Goal: Book appointment/travel/reservation

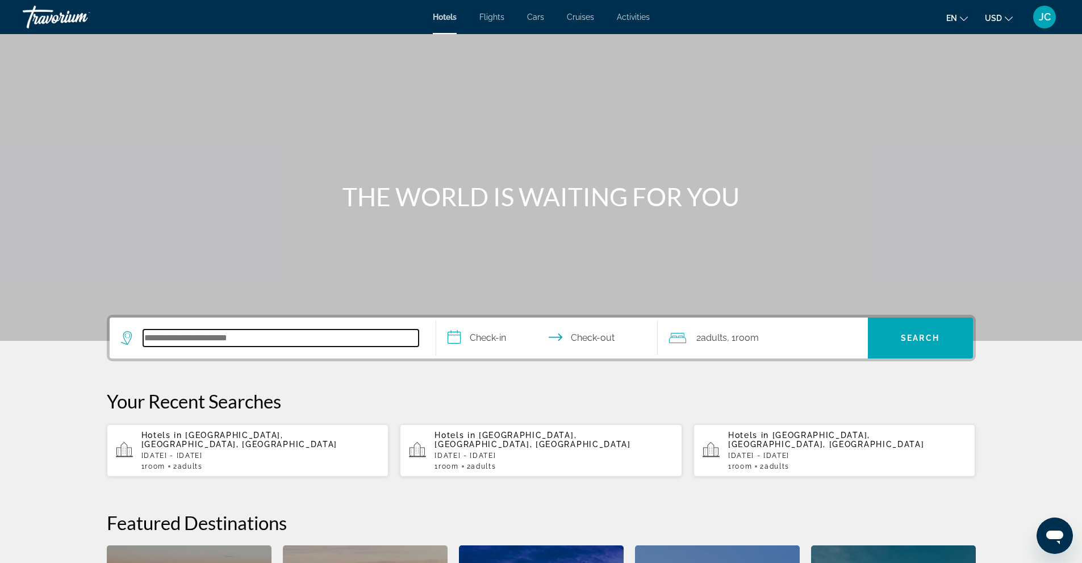
click at [269, 337] on input "Search hotel destination" at bounding box center [280, 337] width 275 height 17
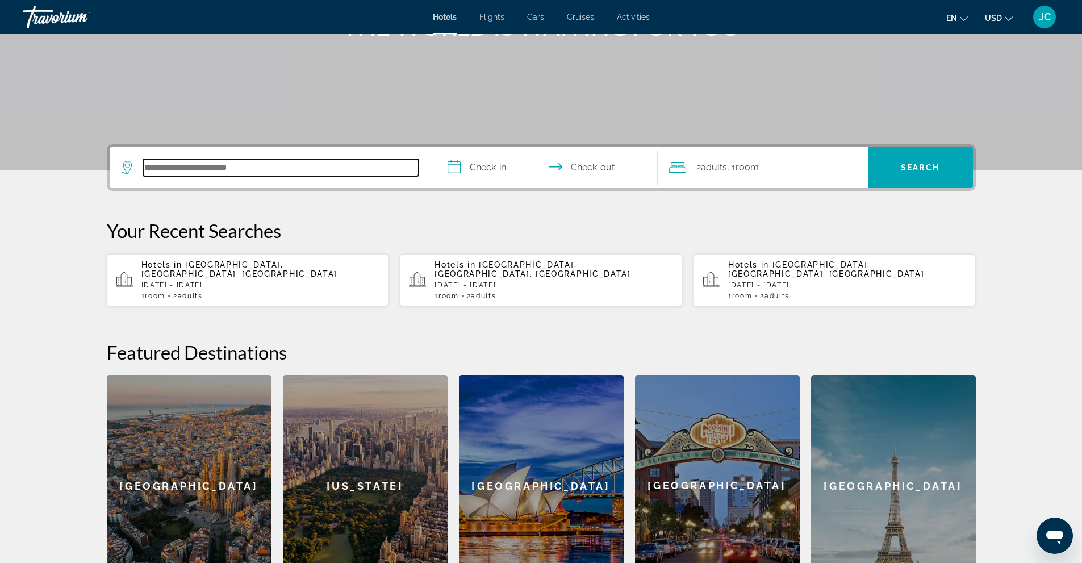
scroll to position [278, 0]
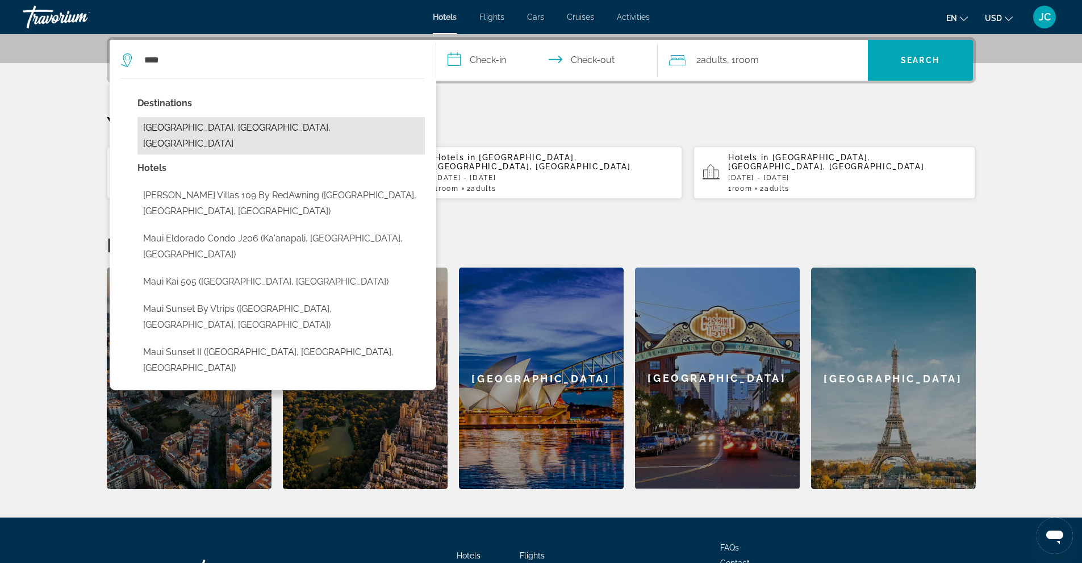
click at [241, 126] on button "[GEOGRAPHIC_DATA], [GEOGRAPHIC_DATA], [GEOGRAPHIC_DATA]" at bounding box center [280, 135] width 287 height 37
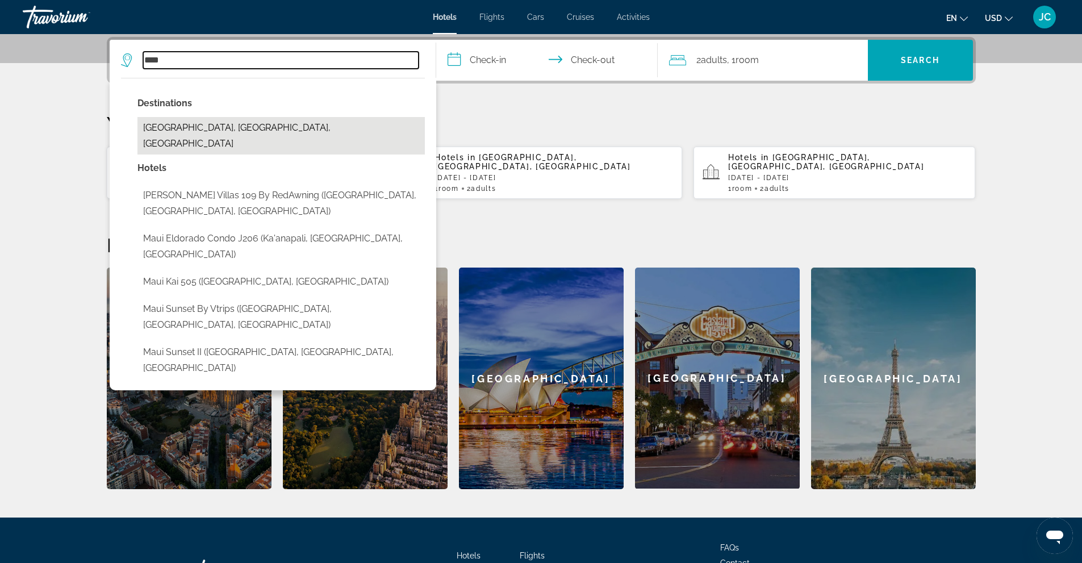
type input "**********"
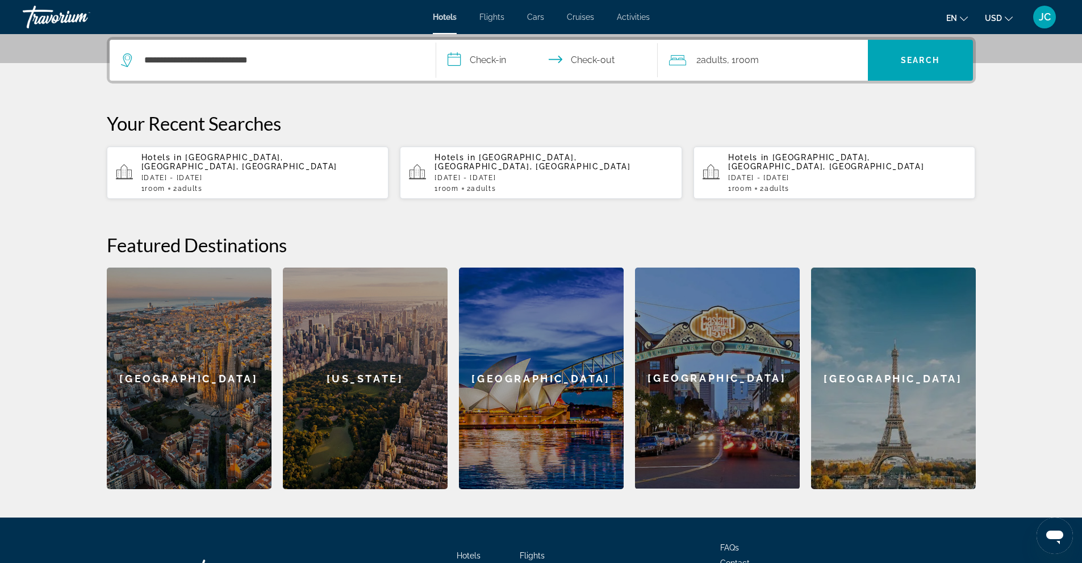
click at [491, 68] on input "**********" at bounding box center [549, 62] width 226 height 44
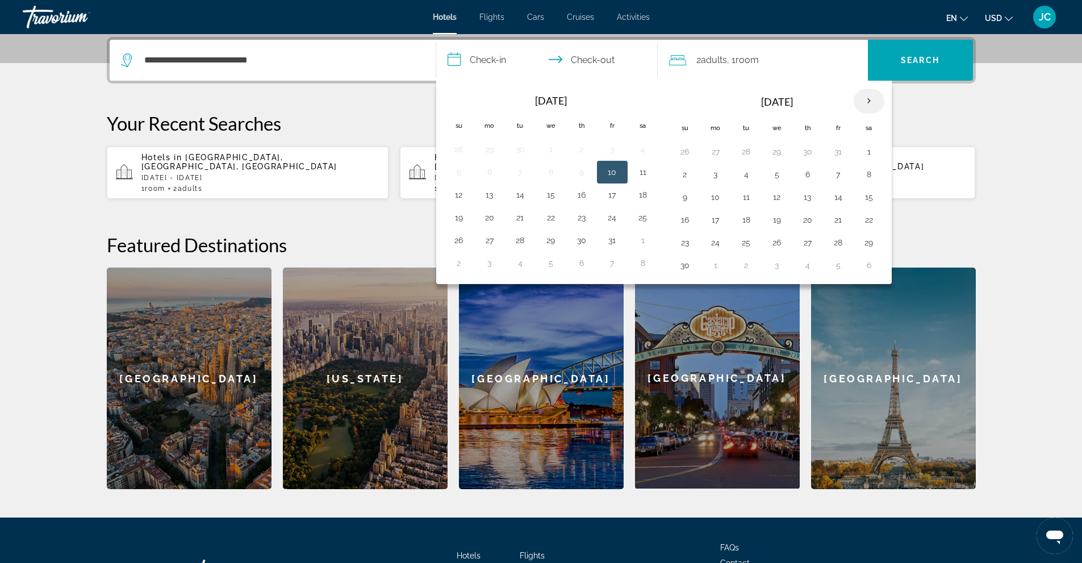
click at [871, 98] on th "Next month" at bounding box center [869, 101] width 31 height 25
click at [684, 176] on button "7" at bounding box center [685, 174] width 18 height 16
click at [479, 56] on input "**********" at bounding box center [549, 62] width 226 height 44
click at [600, 58] on input "**********" at bounding box center [549, 62] width 226 height 44
click at [778, 175] on button "10" at bounding box center [777, 174] width 18 height 16
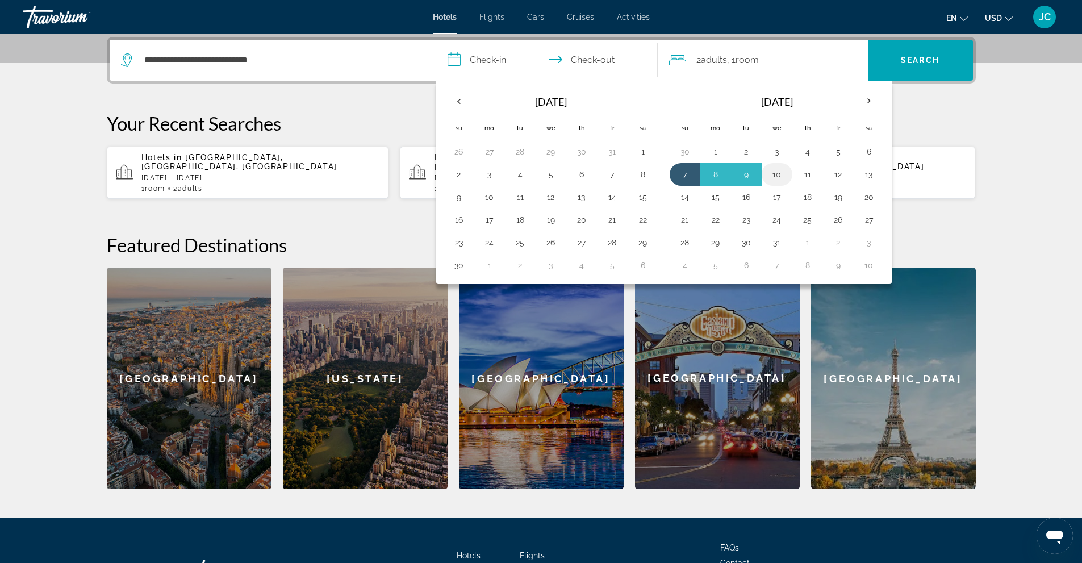
type input "**********"
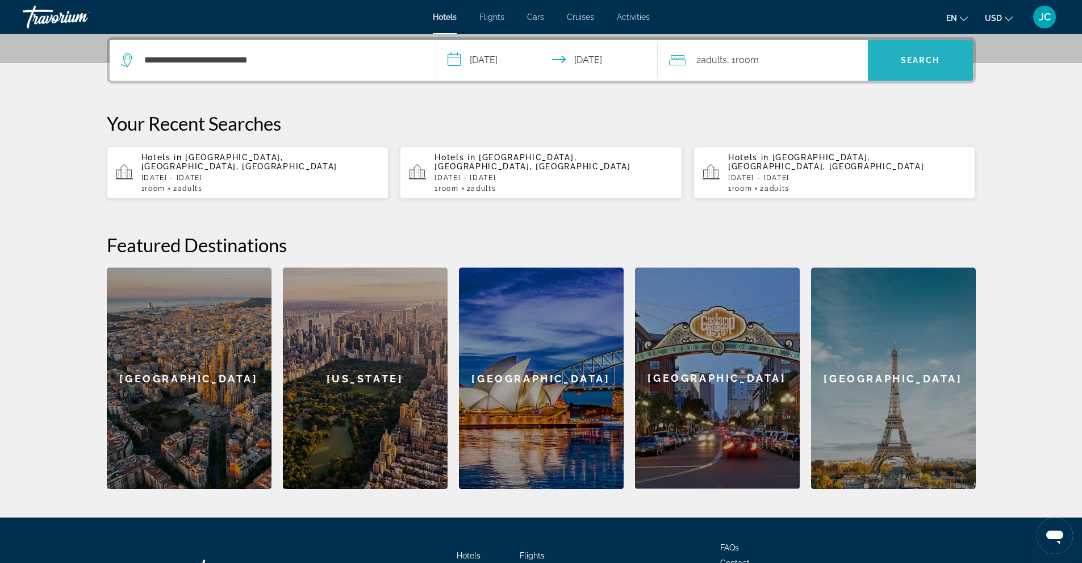
click at [914, 62] on span "Search" at bounding box center [920, 60] width 39 height 9
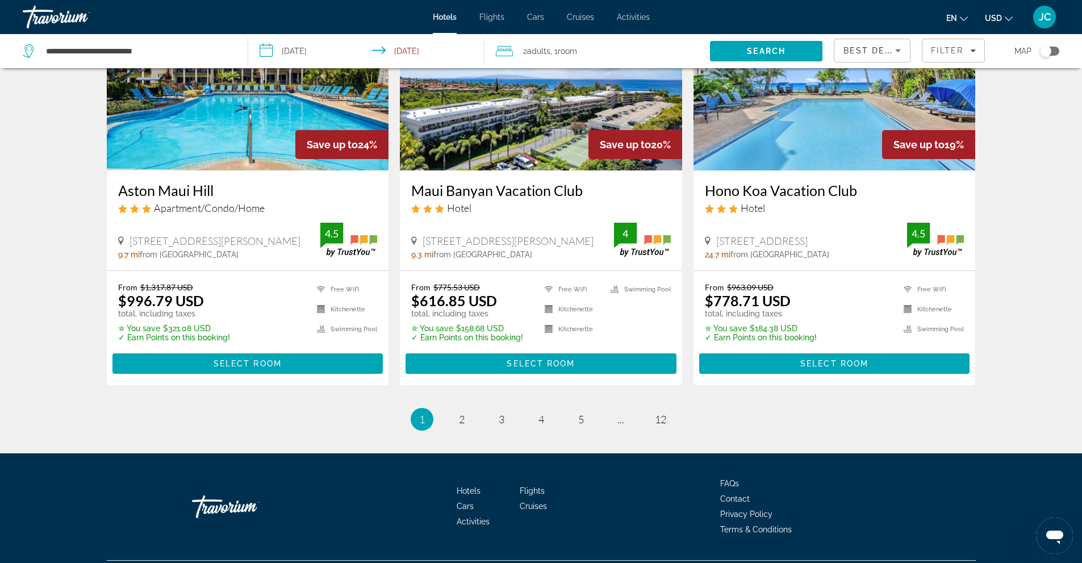
scroll to position [1405, 0]
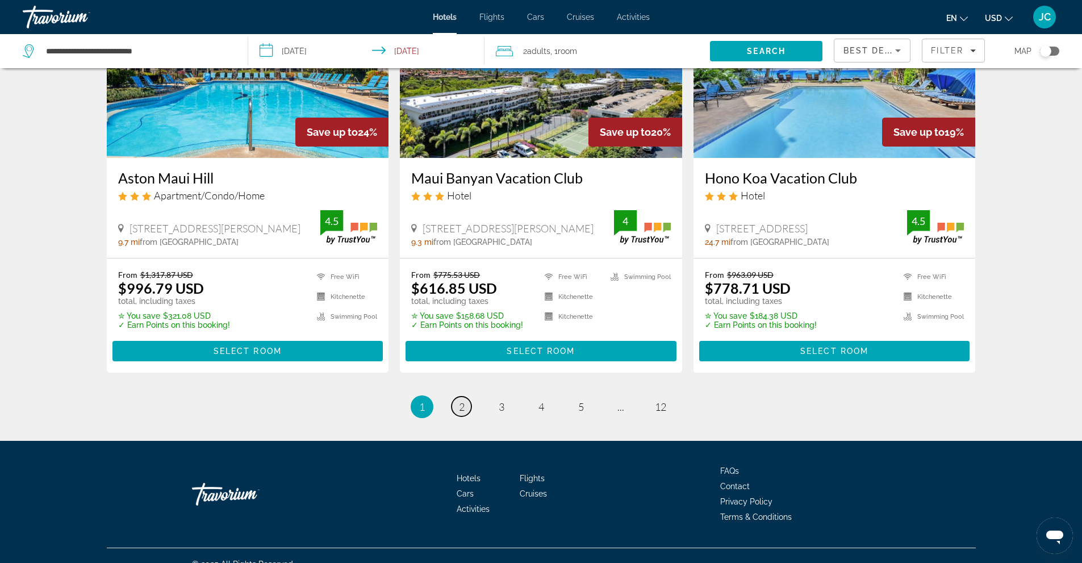
click at [461, 400] on span "2" at bounding box center [462, 406] width 6 height 12
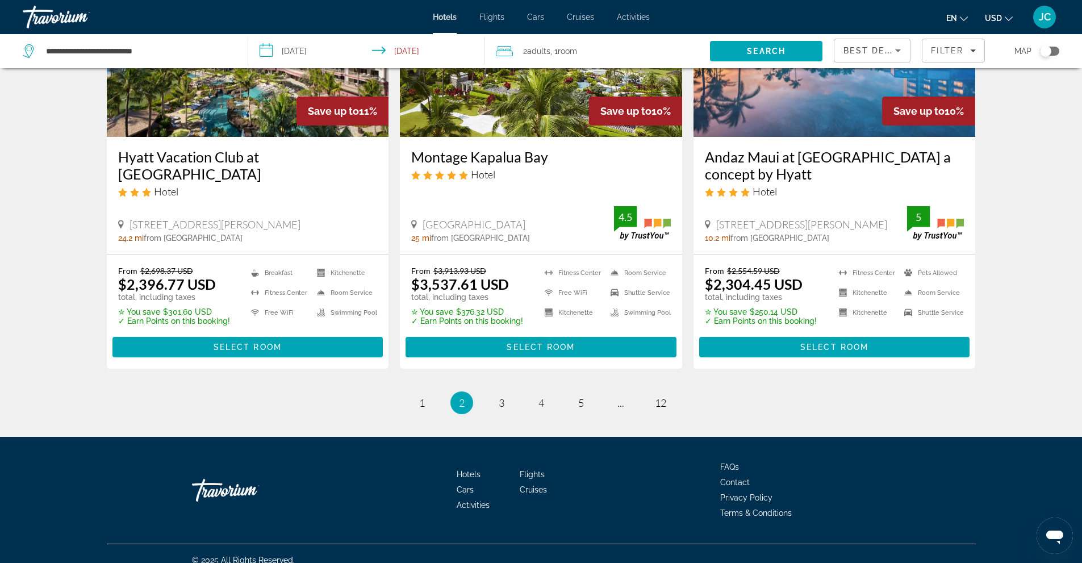
scroll to position [1456, 0]
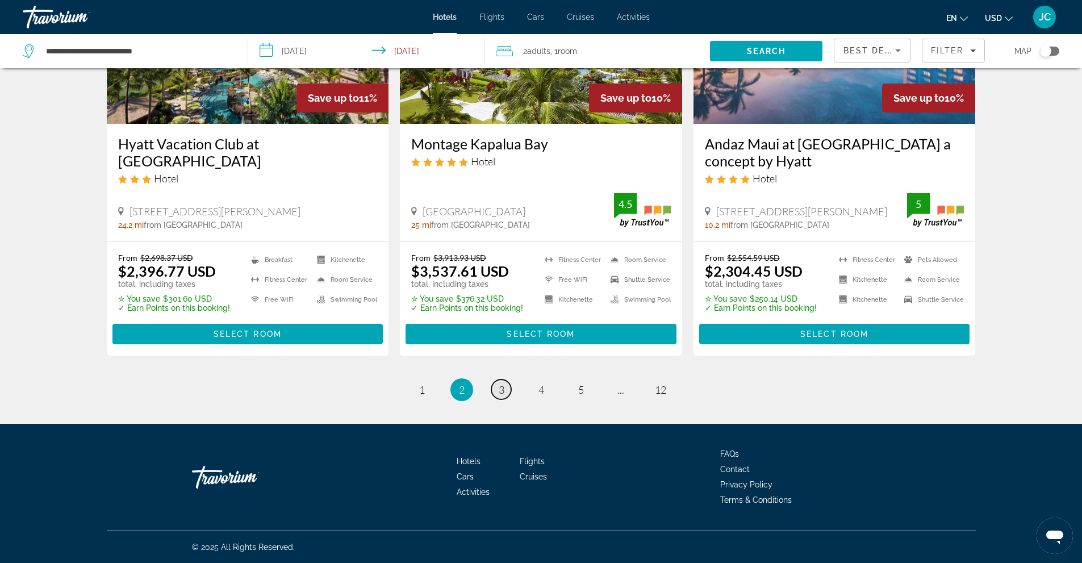
click at [501, 393] on span "3" at bounding box center [502, 389] width 6 height 12
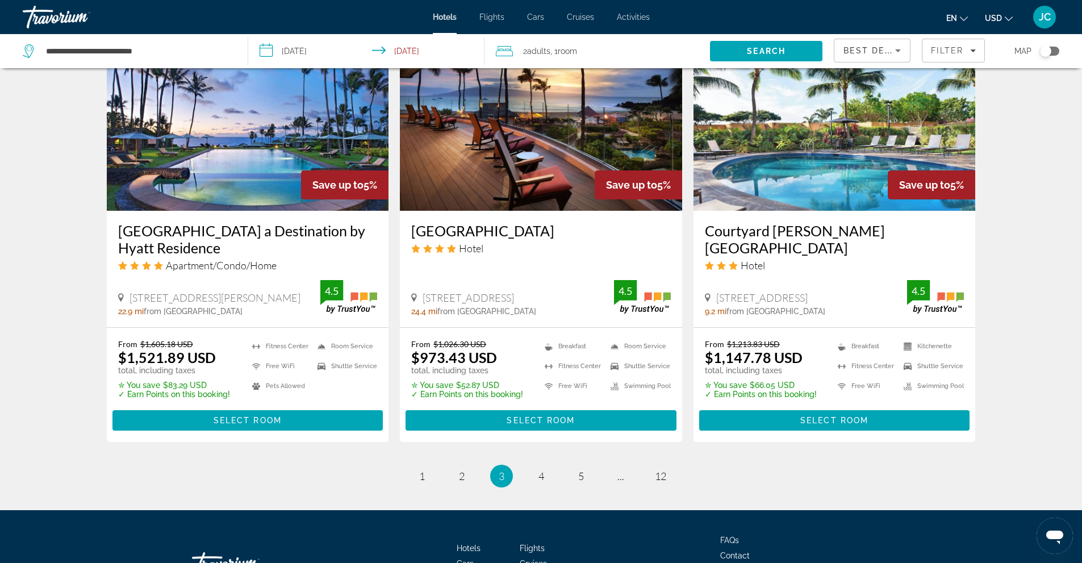
scroll to position [1363, 0]
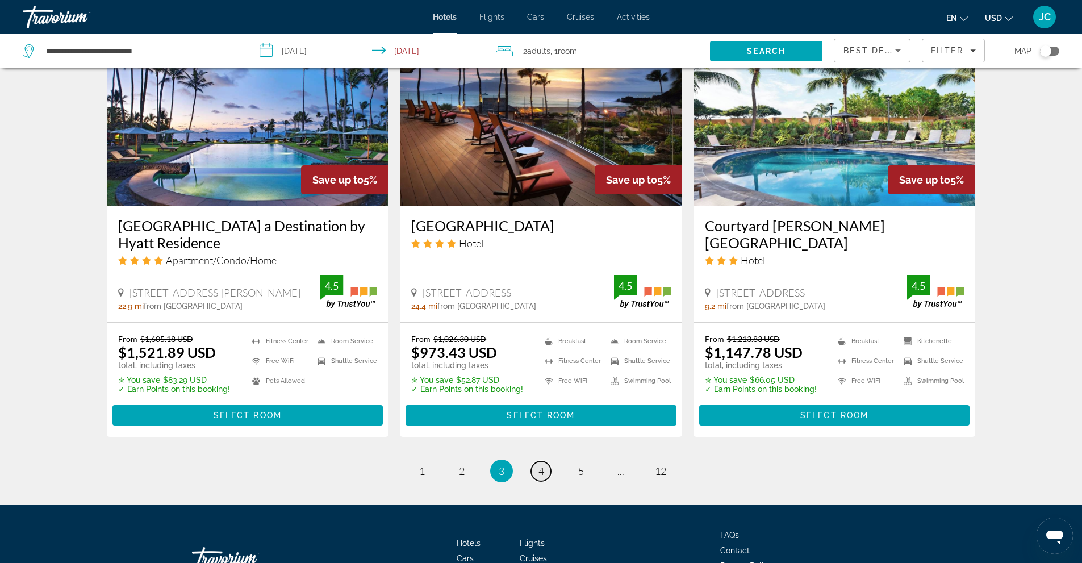
click at [540, 465] on span "4" at bounding box center [541, 471] width 6 height 12
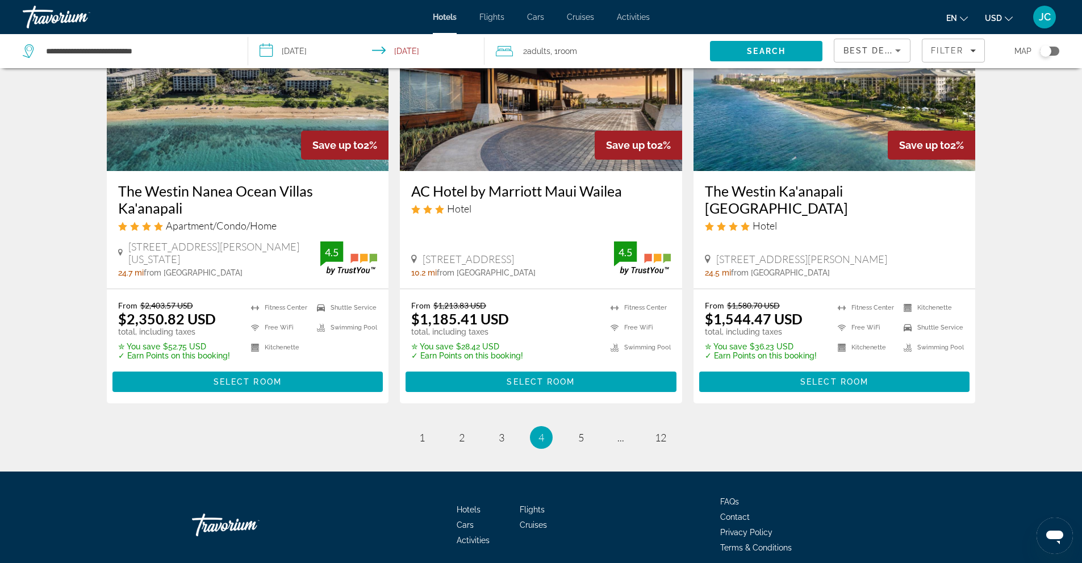
scroll to position [1463, 0]
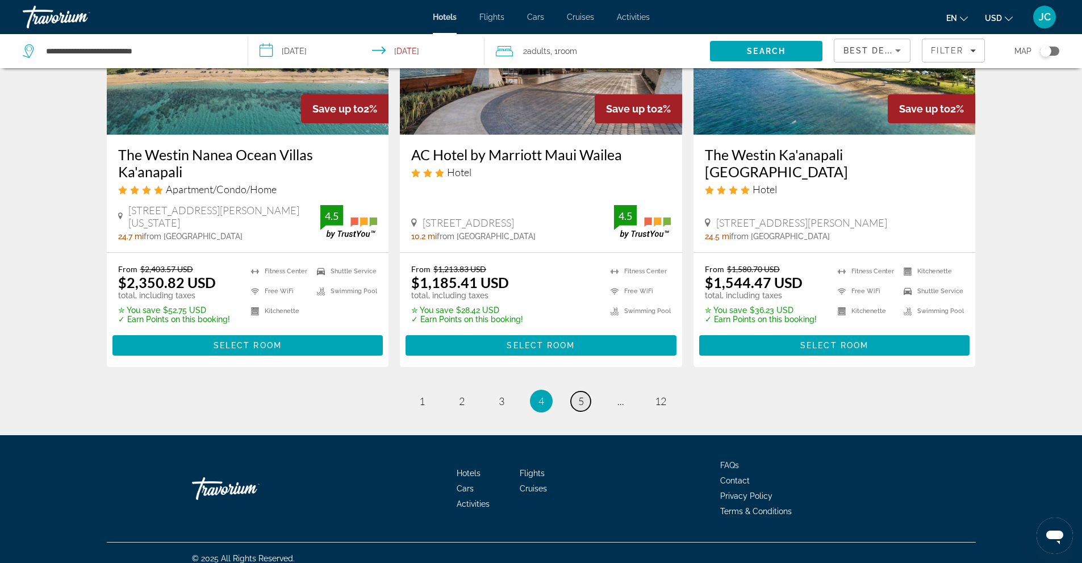
click at [578, 391] on link "page 5" at bounding box center [581, 401] width 20 height 20
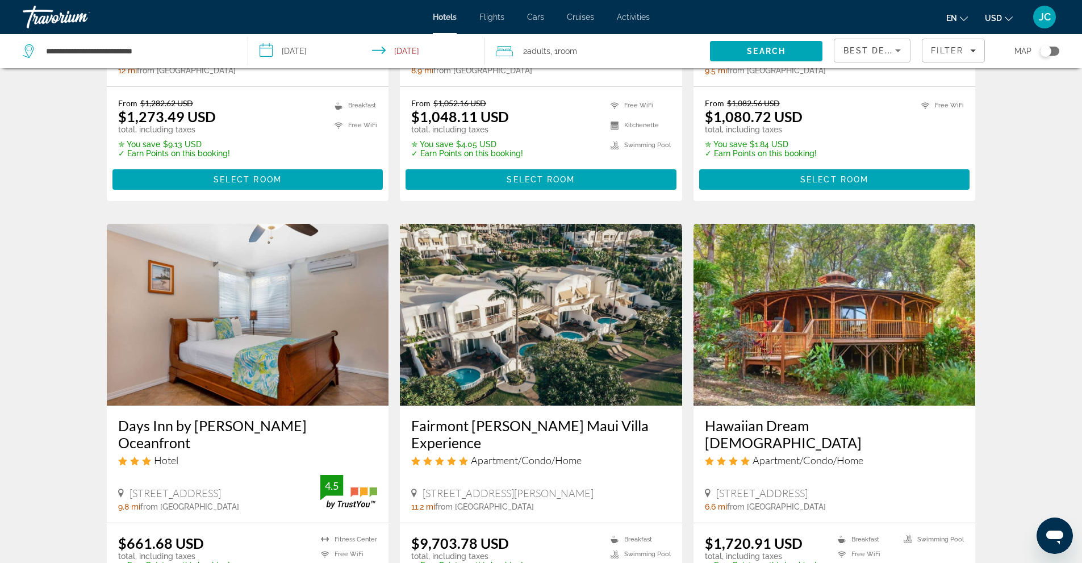
scroll to position [1250, 0]
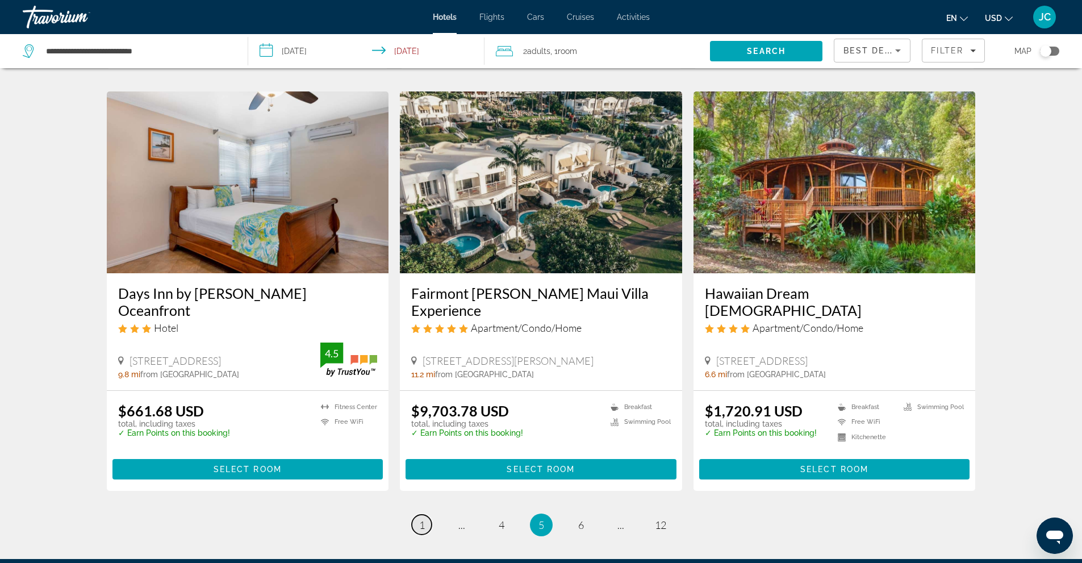
click at [420, 519] on span "1" at bounding box center [422, 525] width 6 height 12
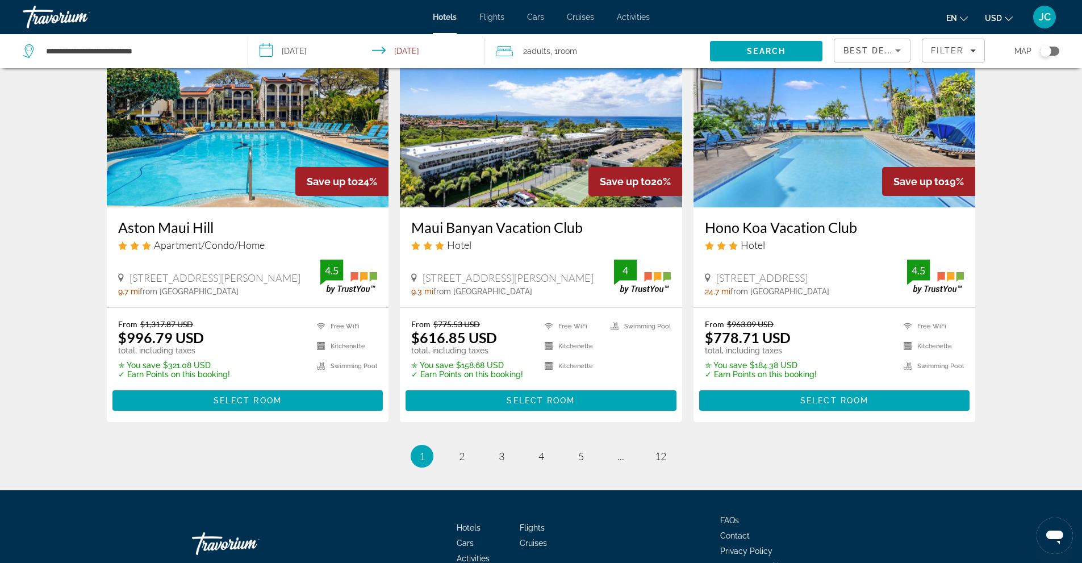
scroll to position [1405, 0]
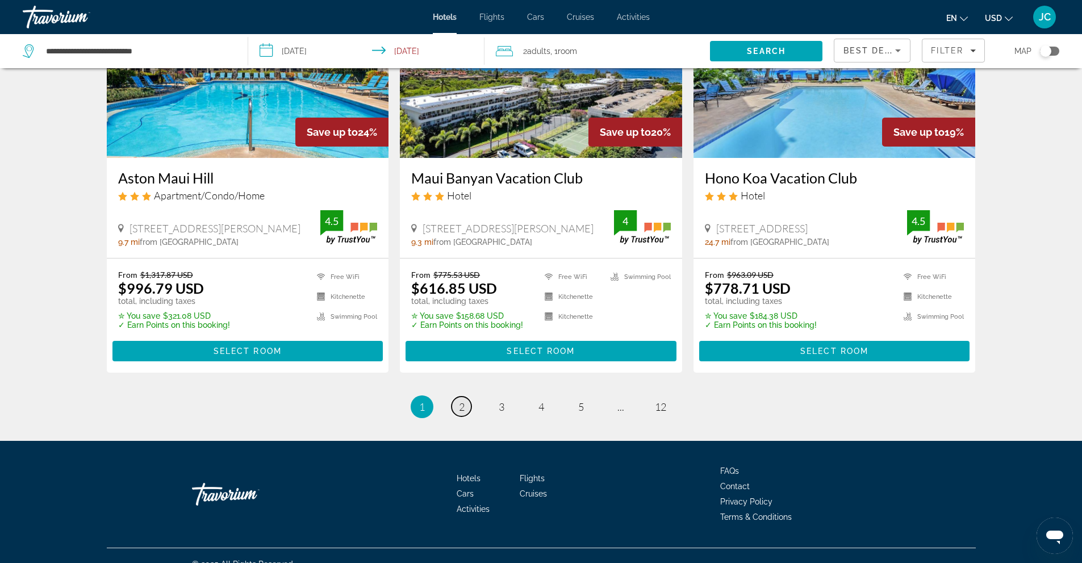
click at [461, 400] on span "2" at bounding box center [462, 406] width 6 height 12
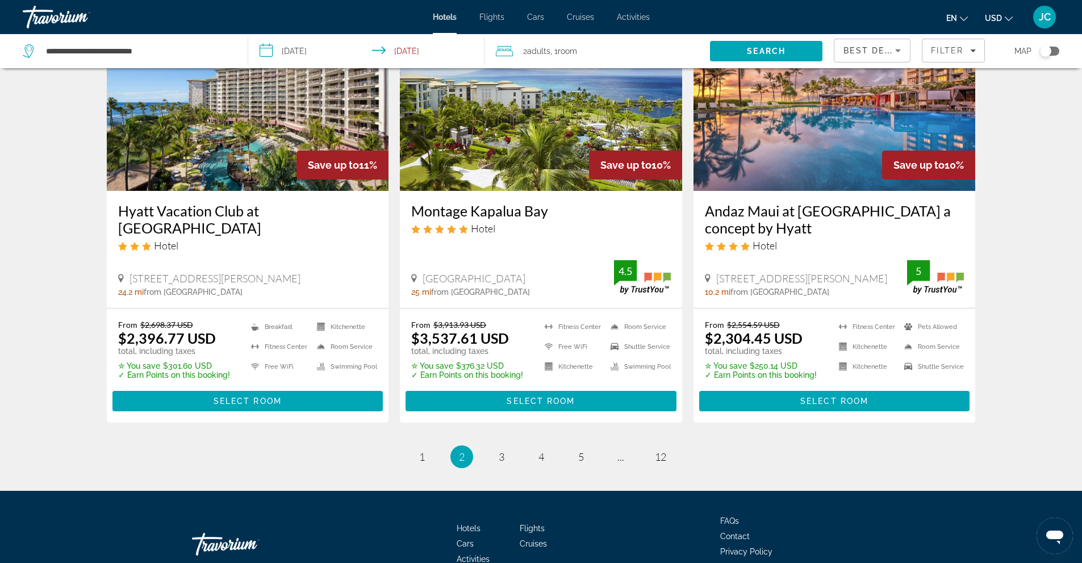
scroll to position [1420, 0]
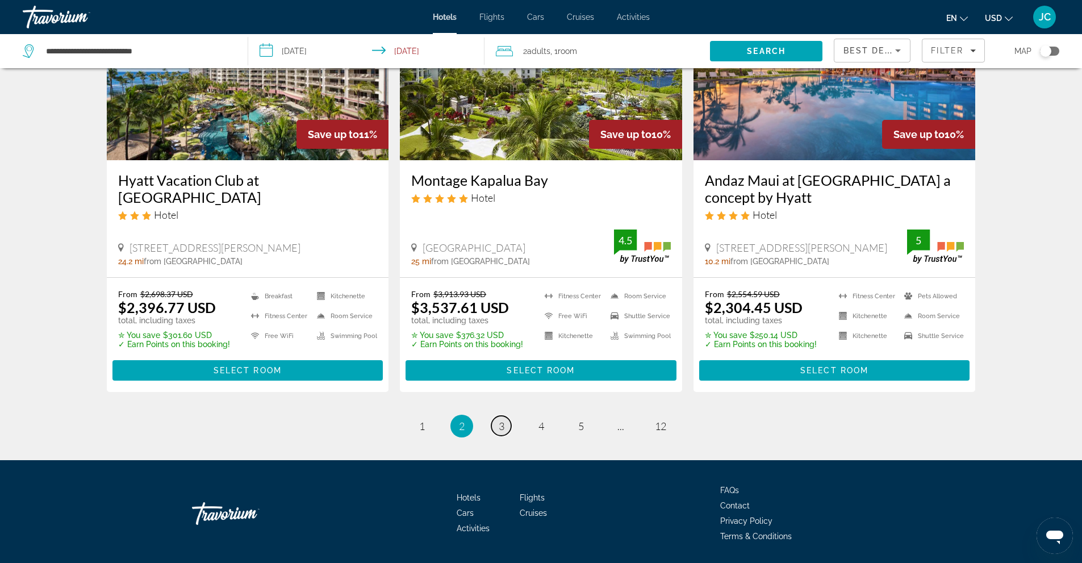
click at [497, 423] on link "page 3" at bounding box center [501, 426] width 20 height 20
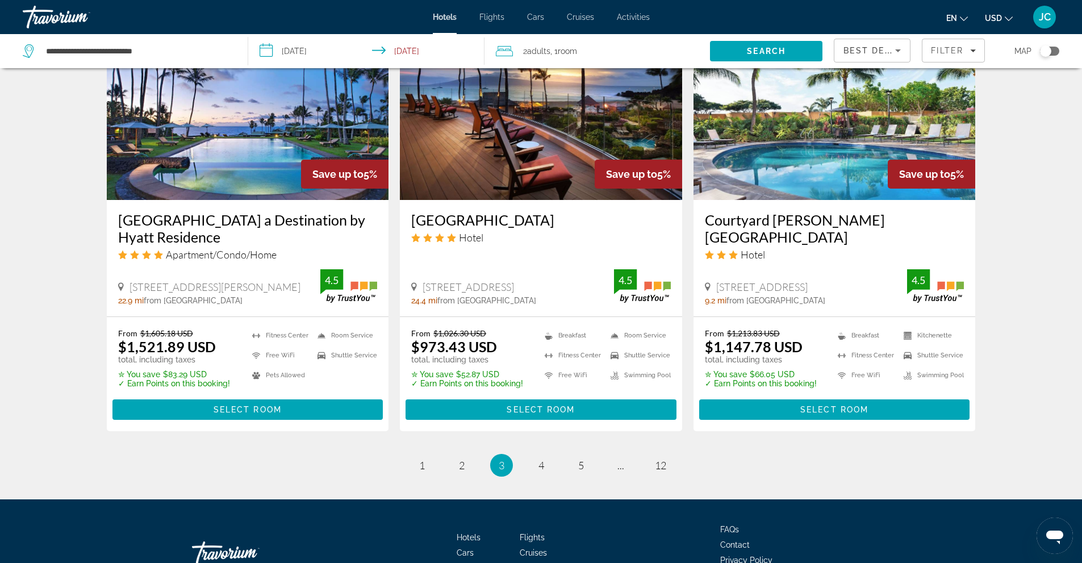
scroll to position [1420, 0]
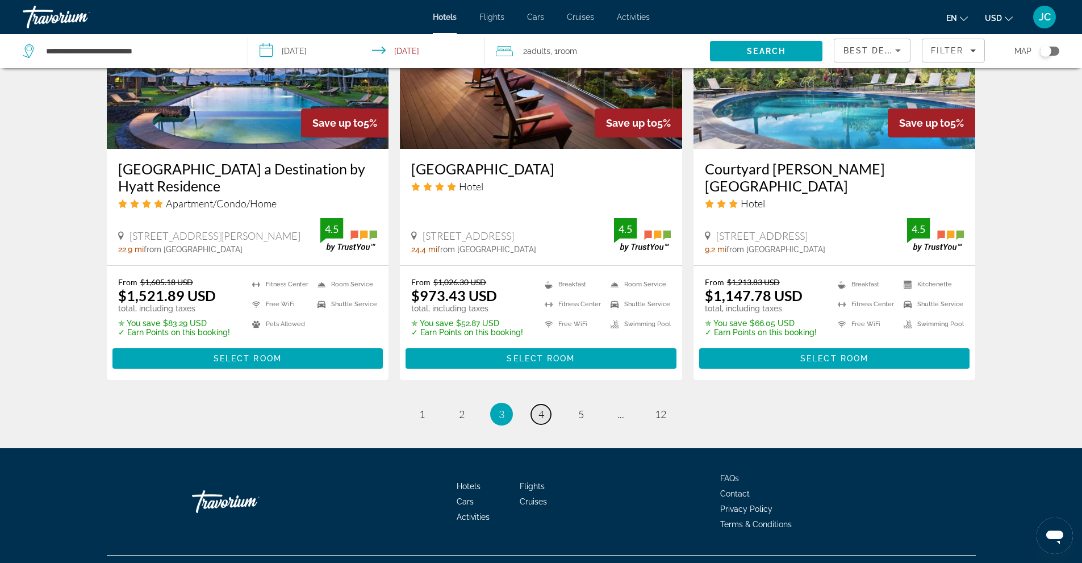
click at [540, 408] on span "4" at bounding box center [541, 414] width 6 height 12
